Goal: Check status: Check status

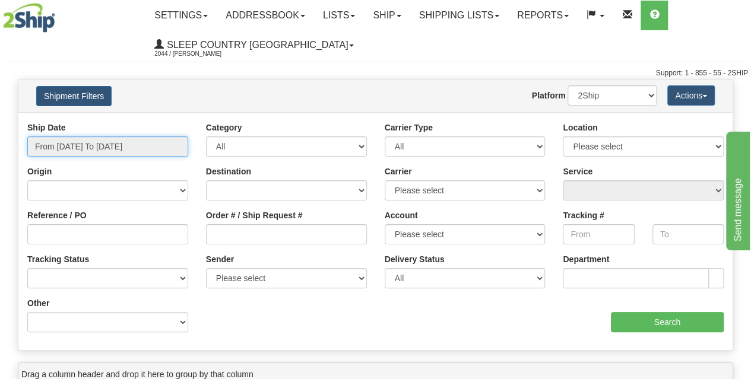
click at [127, 145] on input "From [DATE] To [DATE]" at bounding box center [107, 147] width 161 height 20
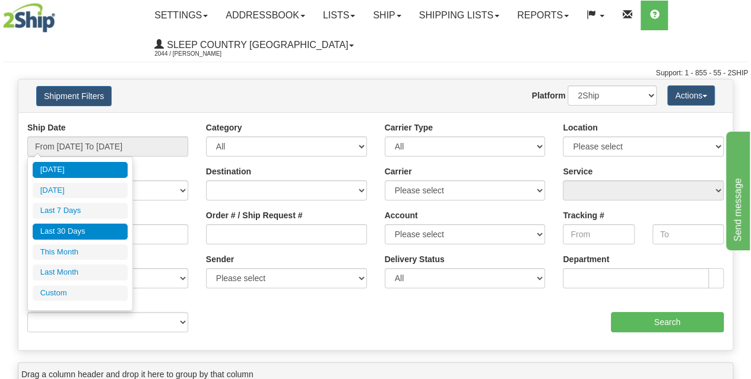
click at [94, 232] on li "Last 30 Days" at bounding box center [80, 232] width 95 height 16
type input "From [DATE] To [DATE]"
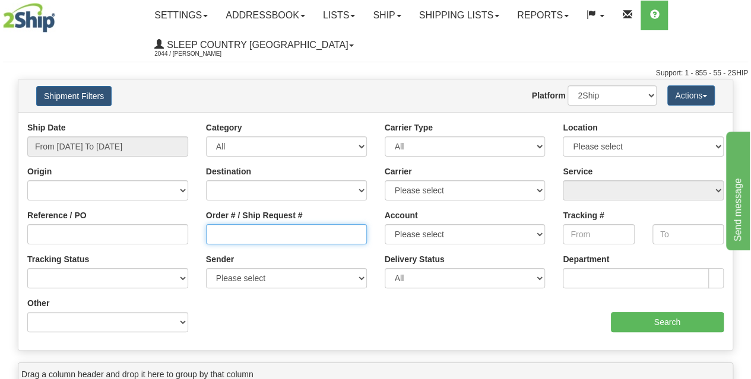
click at [230, 234] on input "Order # / Ship Request #" at bounding box center [286, 234] width 161 height 20
paste input "9002I139362"
type input "9002I139362"
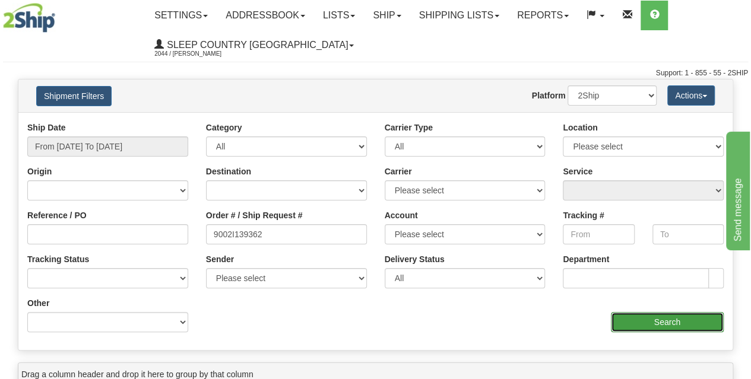
click at [645, 322] on input "Search" at bounding box center [667, 322] width 113 height 20
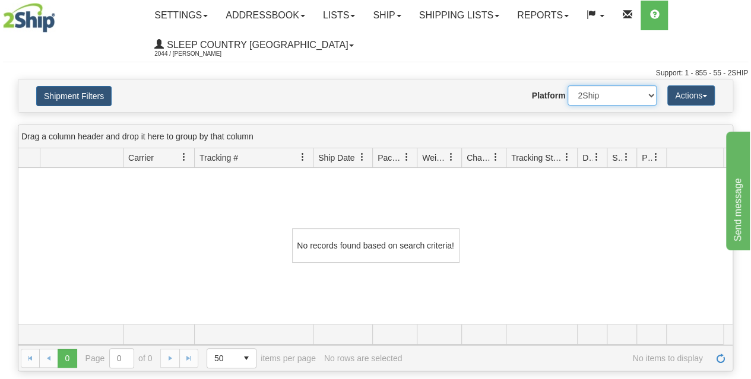
click at [621, 99] on select "2Ship Imported" at bounding box center [612, 96] width 89 height 20
select select "1"
click at [568, 86] on select "2Ship Imported" at bounding box center [612, 96] width 89 height 20
click at [86, 99] on button "Shipment Filters" at bounding box center [73, 96] width 75 height 20
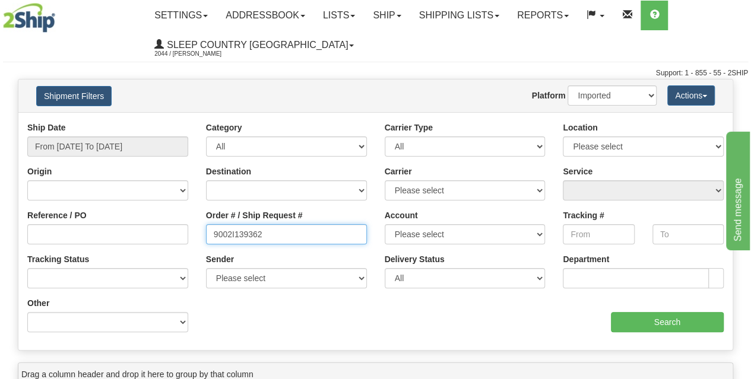
click at [258, 238] on input "9002I139362" at bounding box center [286, 234] width 161 height 20
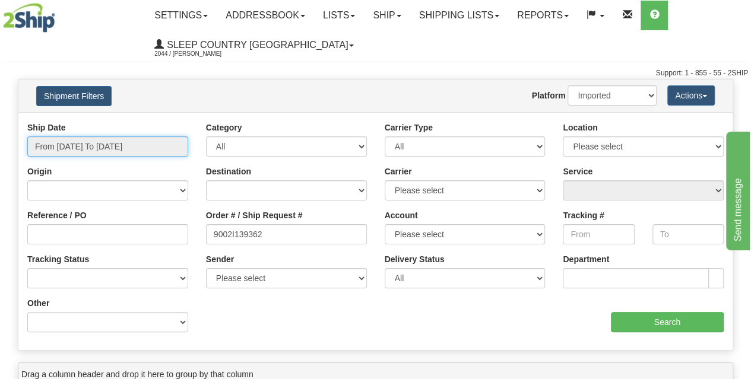
click at [144, 151] on input "From [DATE] To [DATE]" at bounding box center [107, 147] width 161 height 20
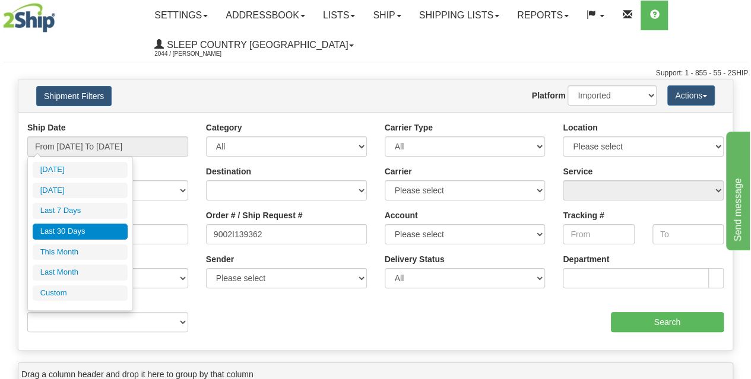
click at [81, 233] on li "Last 30 Days" at bounding box center [80, 232] width 95 height 16
click at [124, 138] on input "From [DATE] To [DATE]" at bounding box center [107, 147] width 161 height 20
click at [102, 249] on li "This Month" at bounding box center [80, 253] width 95 height 16
type input "From [DATE] To [DATE]"
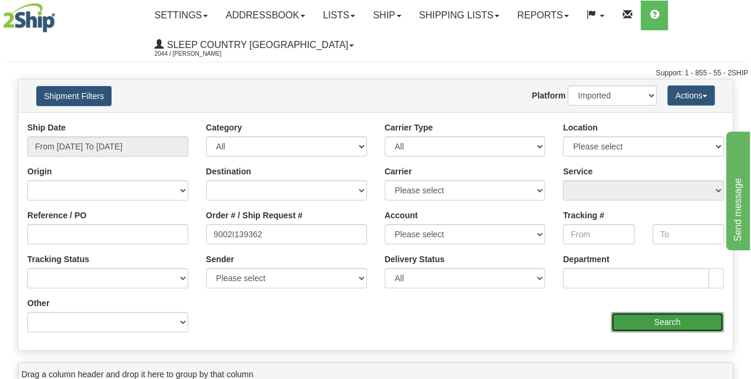
click at [644, 320] on input "Search" at bounding box center [667, 322] width 113 height 20
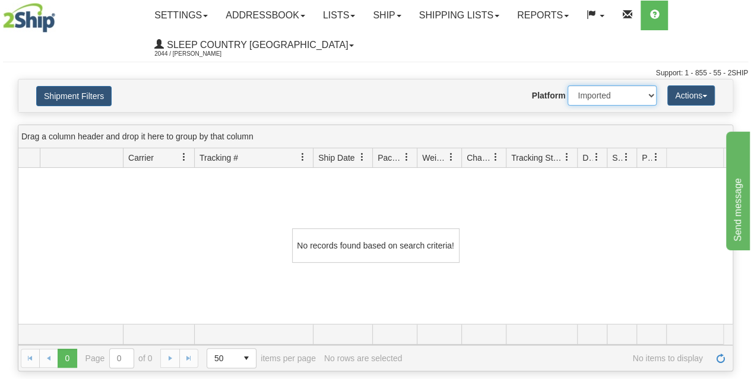
click at [626, 90] on select "2Ship Imported" at bounding box center [612, 96] width 89 height 20
select select "0"
click at [568, 86] on select "2Ship Imported" at bounding box center [612, 96] width 89 height 20
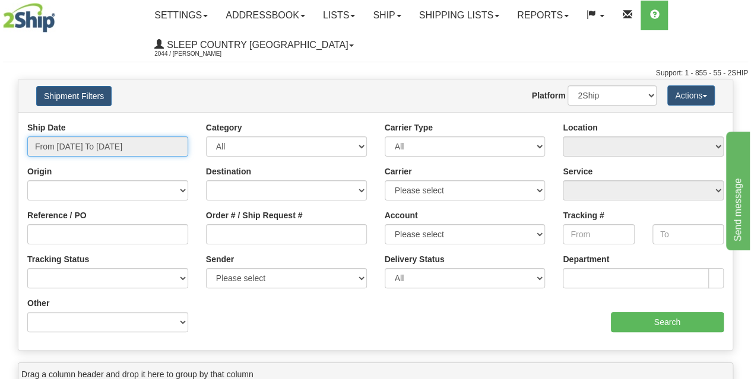
click at [151, 141] on input "From [DATE] To [DATE]" at bounding box center [107, 147] width 161 height 20
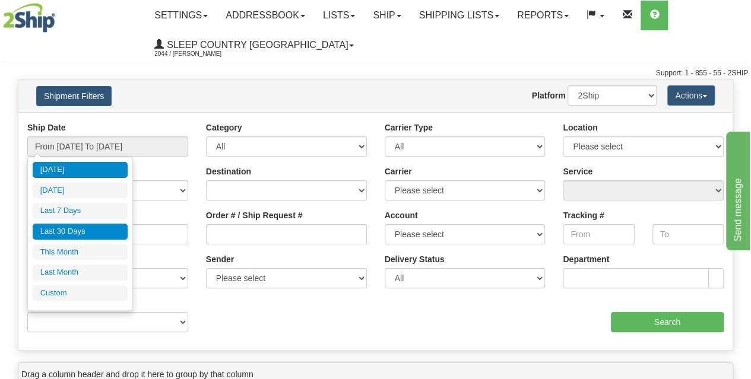
click at [80, 229] on li "Last 30 Days" at bounding box center [80, 232] width 95 height 16
type input "From [DATE] To [DATE]"
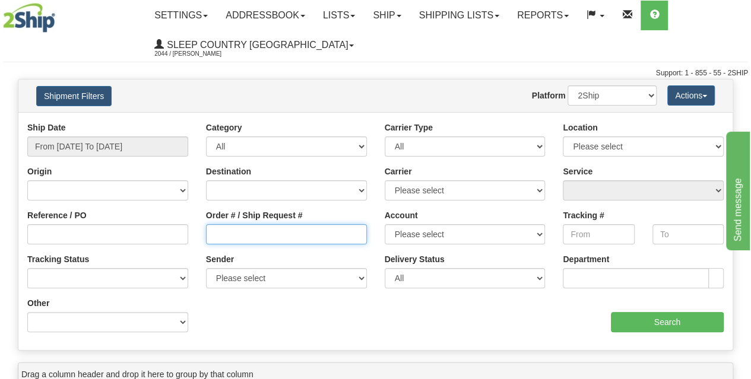
click at [252, 238] on input "Order # / Ship Request #" at bounding box center [286, 234] width 161 height 20
paste input "9002I139362"
type input "9002I139362"
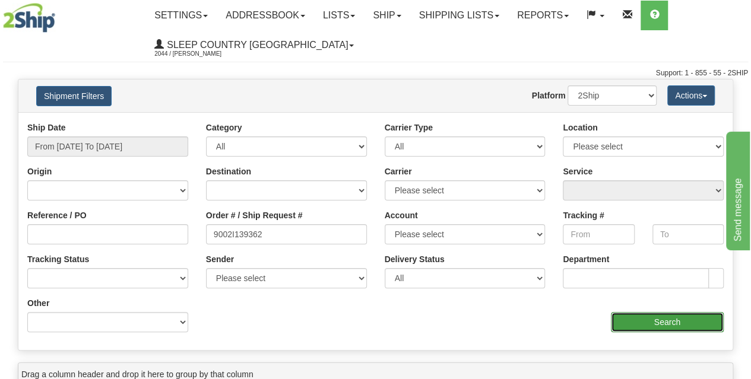
click at [646, 324] on input "Search" at bounding box center [667, 322] width 113 height 20
